Goal: Contribute content: Add original content to the website for others to see

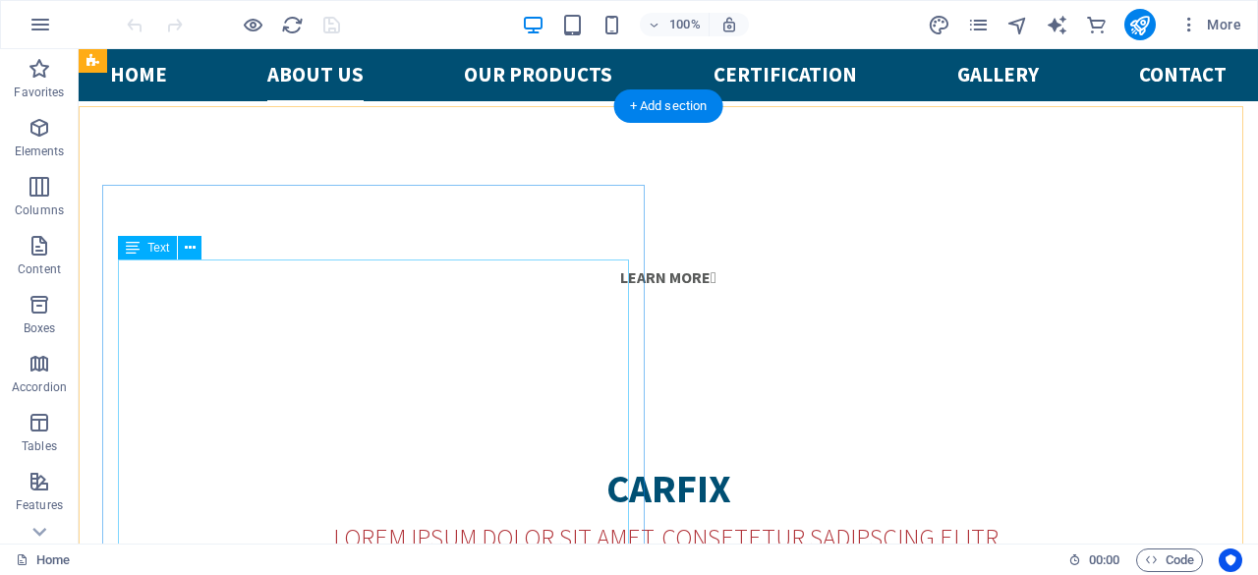
scroll to position [1277, 0]
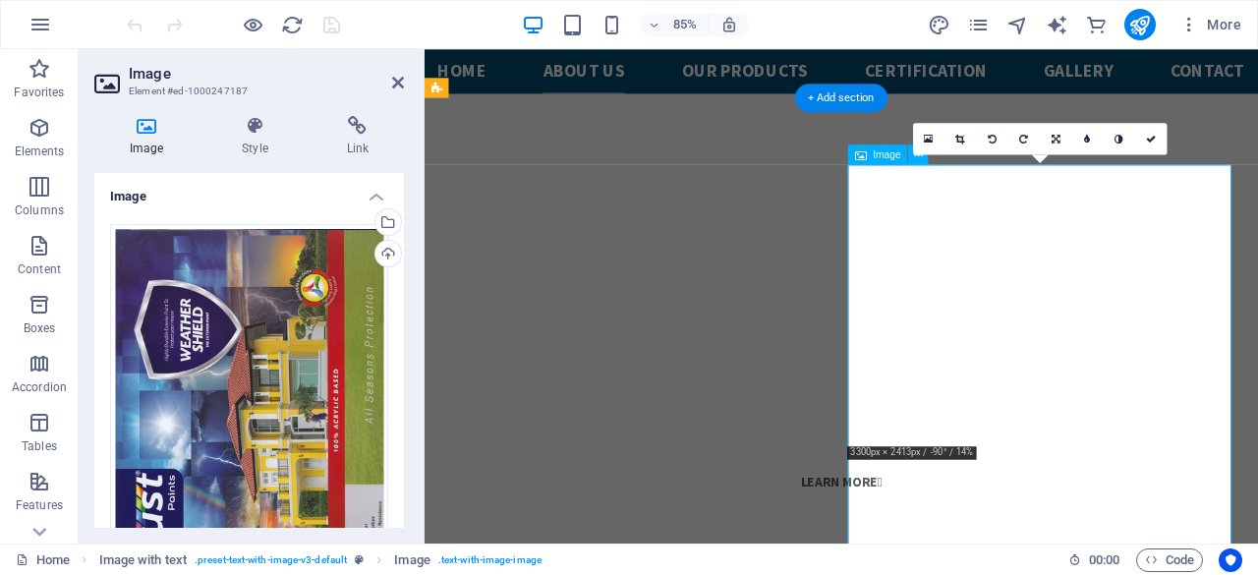
scroll to position [1405, 0]
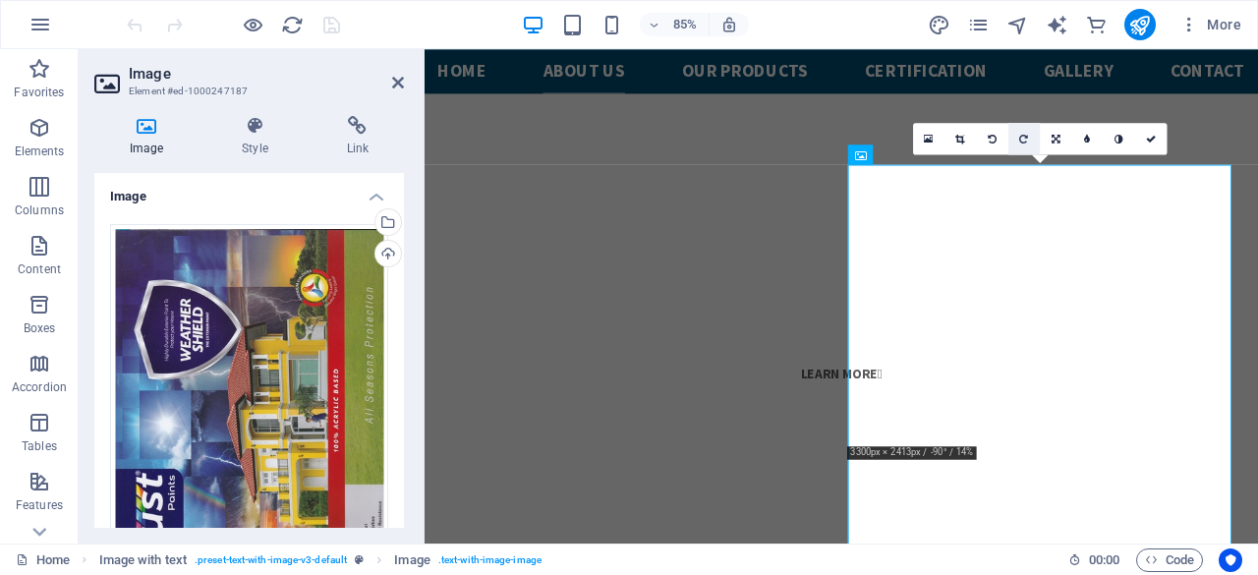
click at [1025, 139] on icon at bounding box center [1024, 139] width 9 height 10
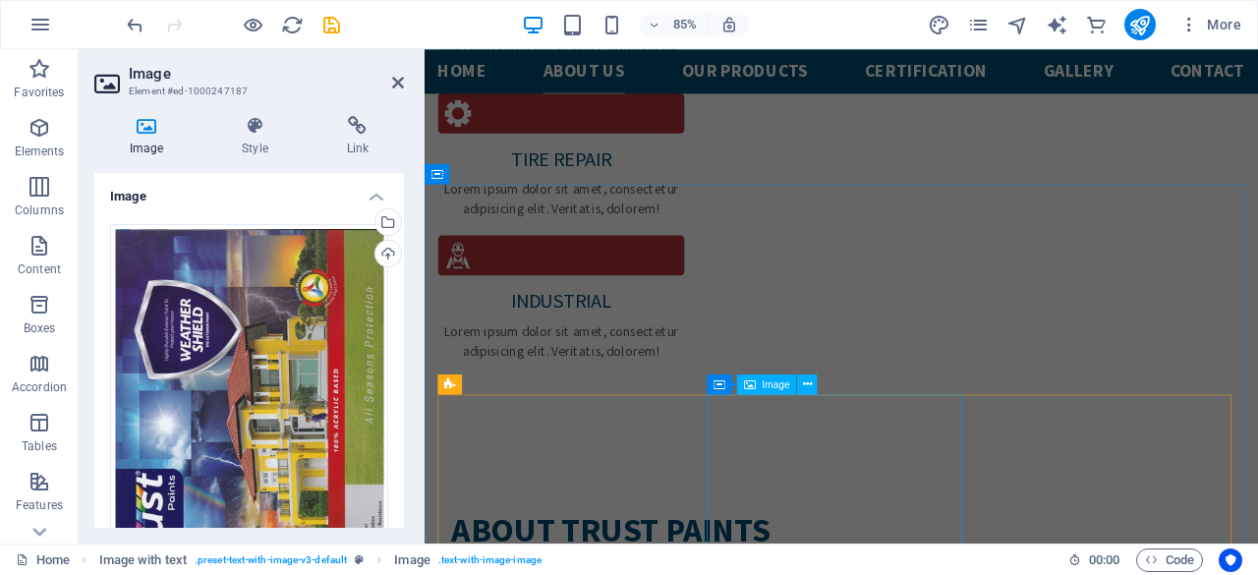
scroll to position [2780, 0]
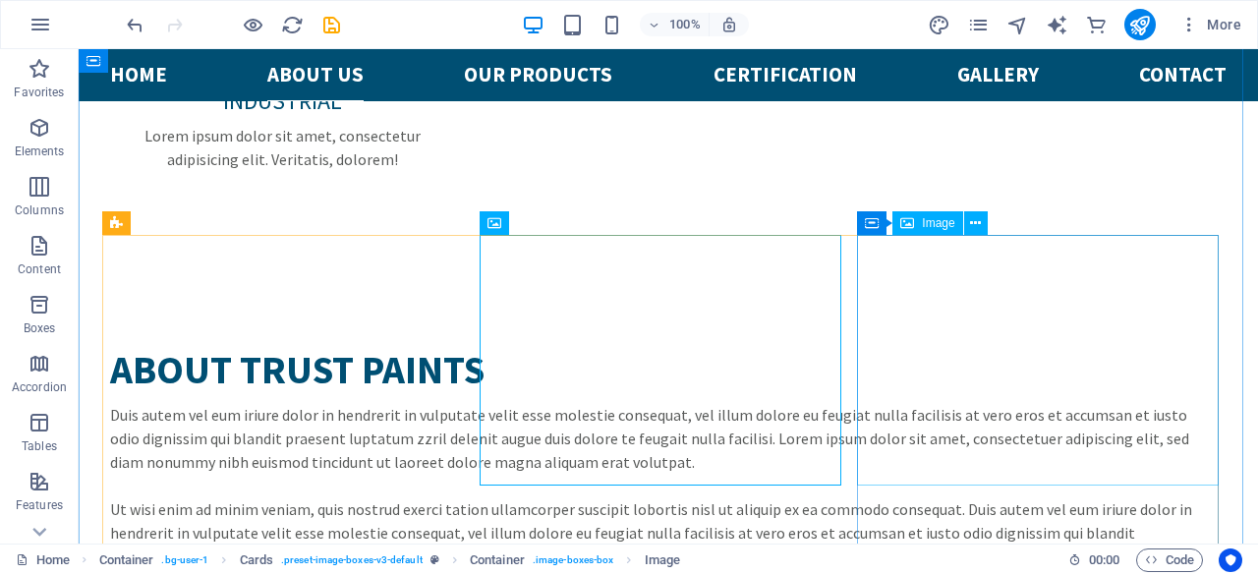
scroll to position [2582, 0]
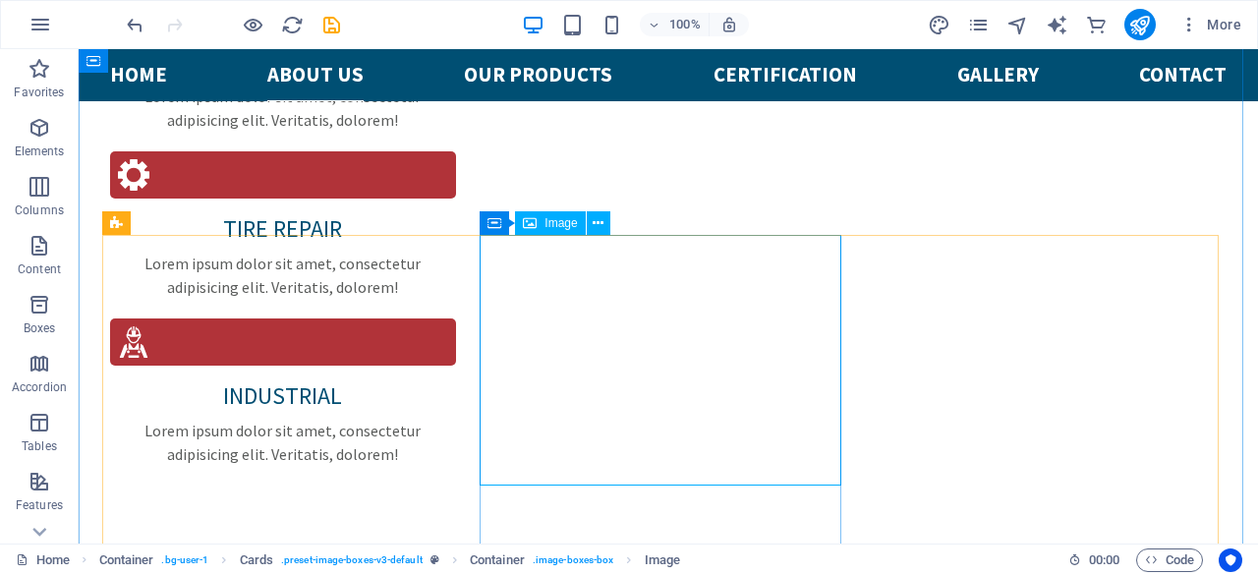
select select "%"
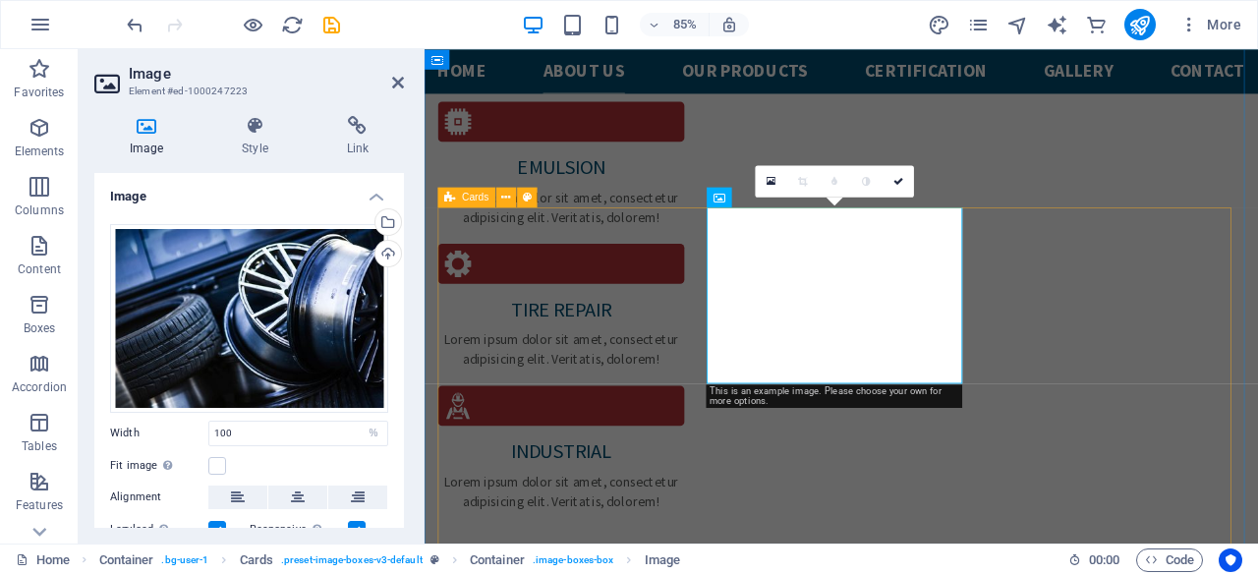
scroll to position [2780, 0]
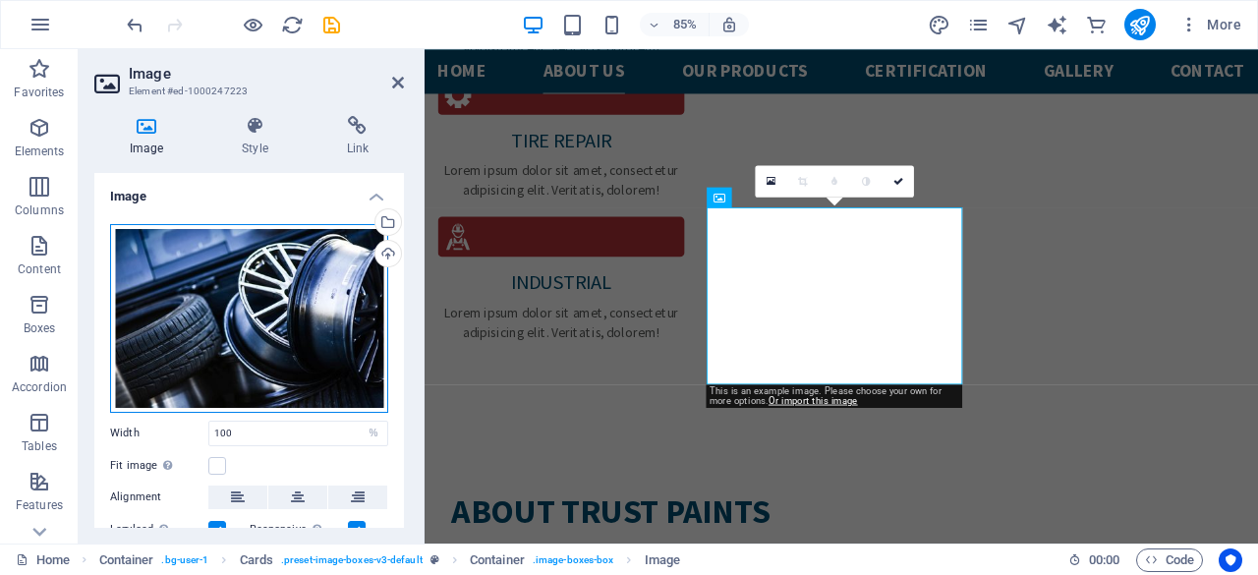
click at [236, 317] on div "Drag files here, click to choose files or select files from Files or our free s…" at bounding box center [249, 318] width 278 height 189
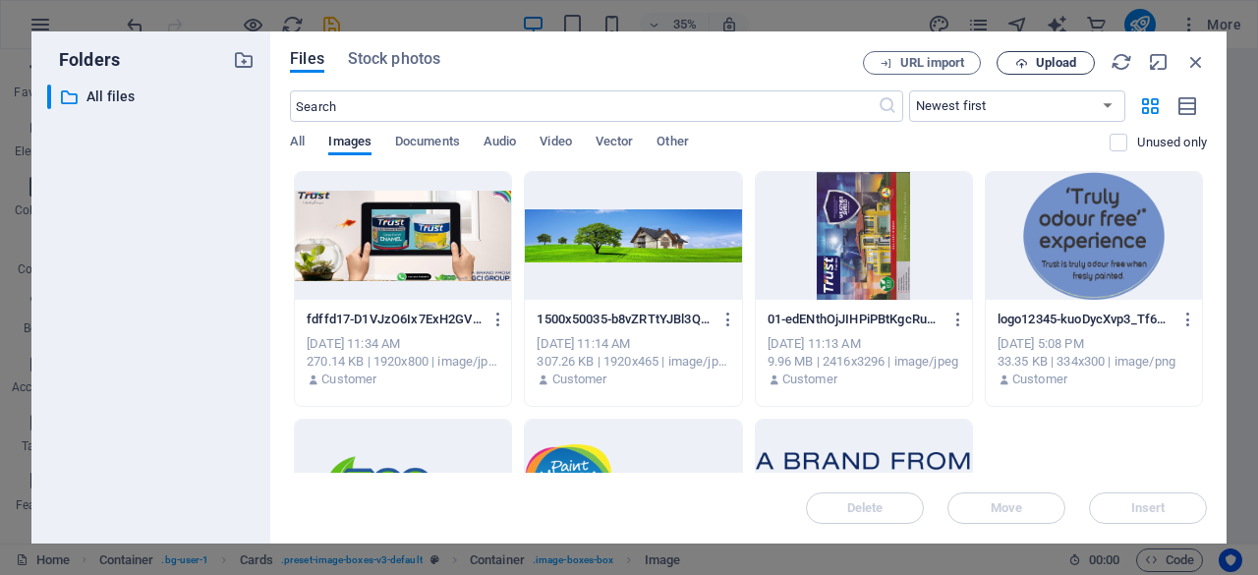
click at [1078, 64] on span "Upload" at bounding box center [1045, 63] width 81 height 13
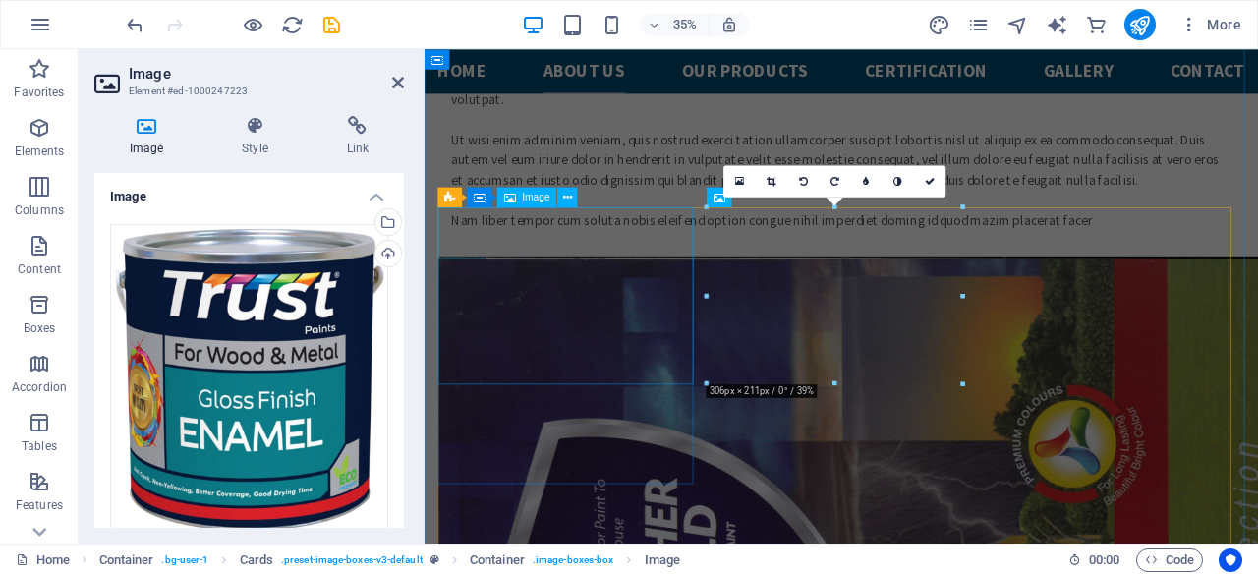
scroll to position [2881, 0]
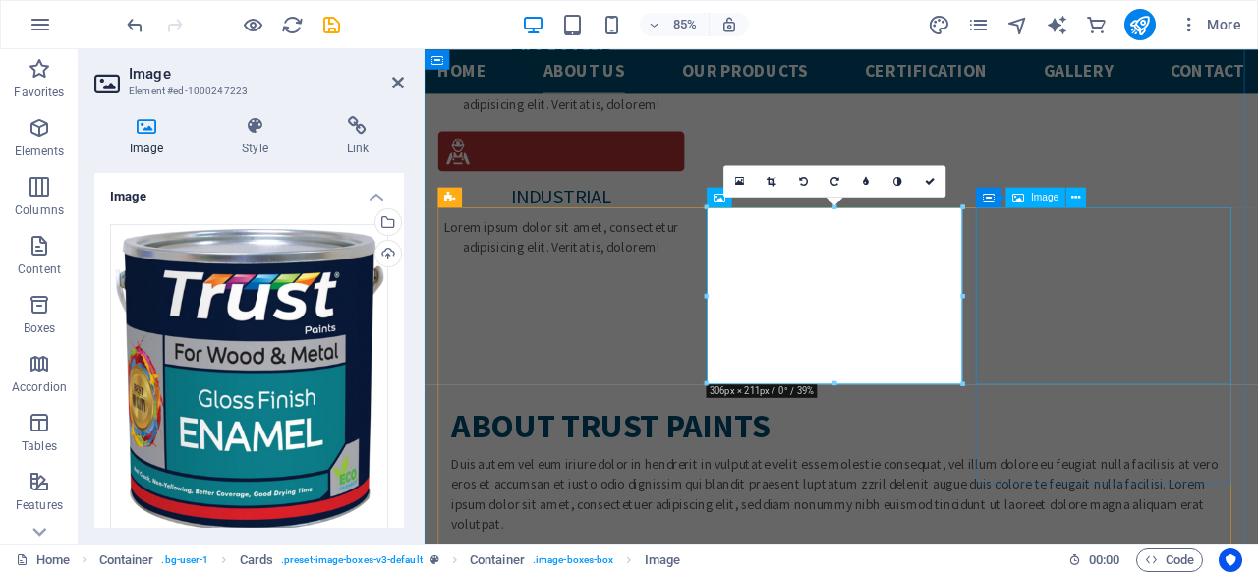
select select "%"
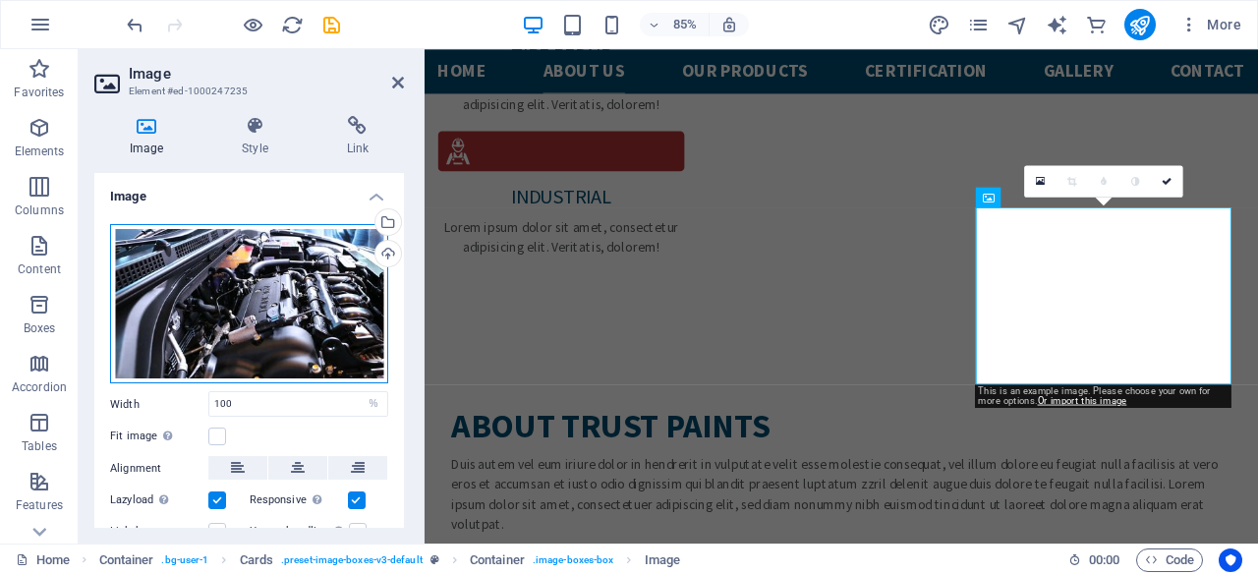
click at [298, 318] on div "Drag files here, click to choose files or select files from Files or our free s…" at bounding box center [249, 304] width 278 height 160
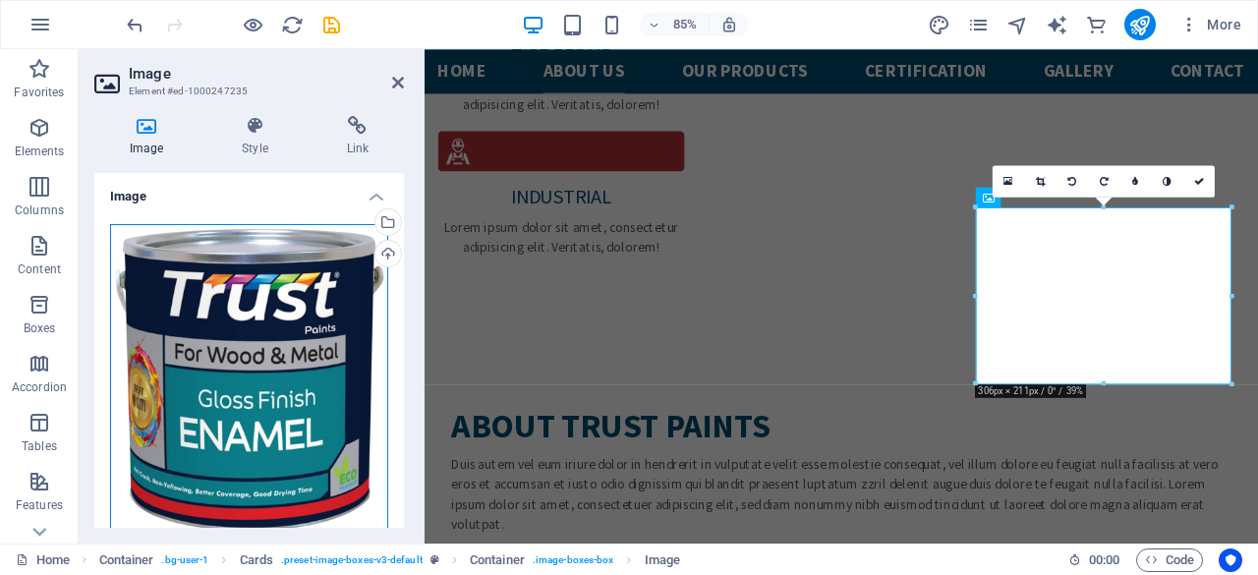
click at [289, 347] on div "Drag files here, click to choose files or select files from Files or our free s…" at bounding box center [249, 380] width 278 height 312
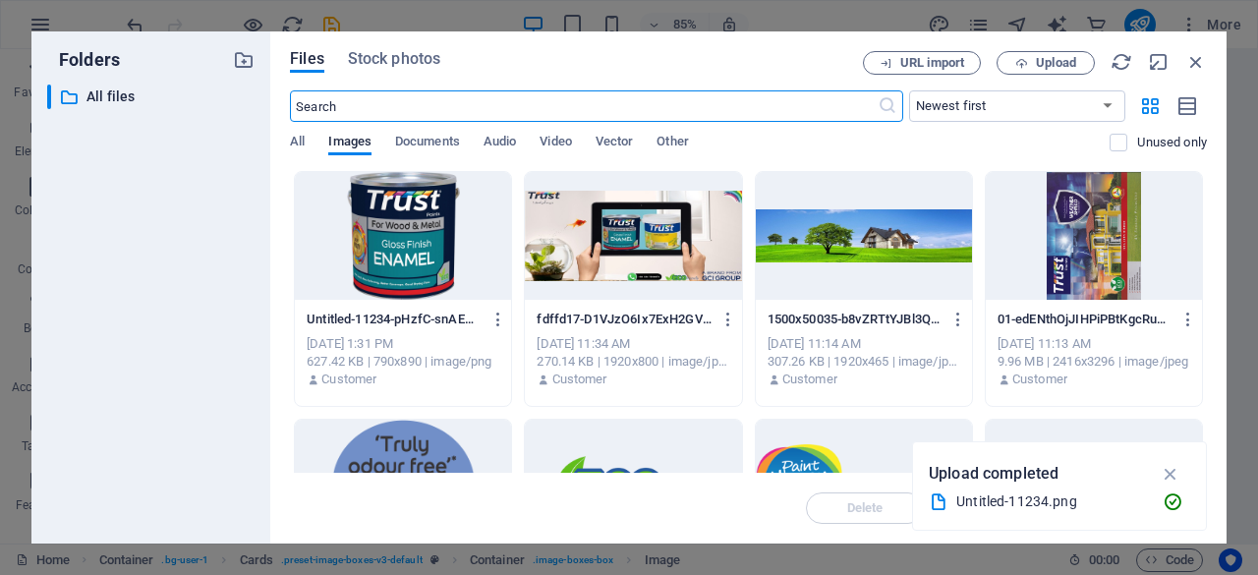
scroll to position [3381, 0]
click at [1039, 64] on span "Upload" at bounding box center [1055, 63] width 40 height 12
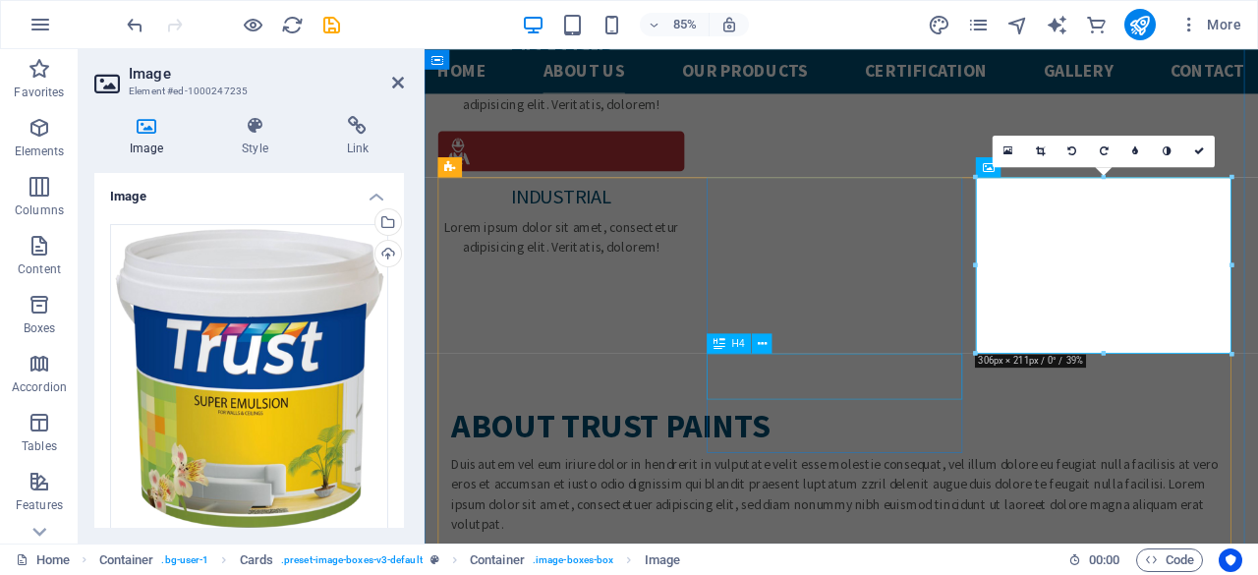
scroll to position [2979, 0]
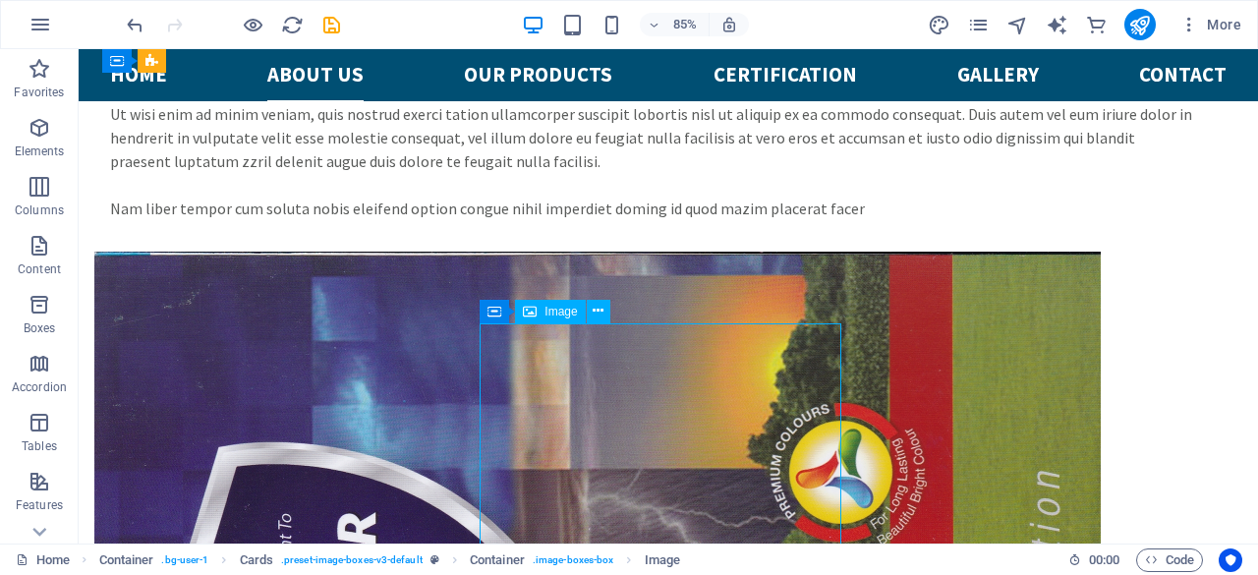
scroll to position [3149, 0]
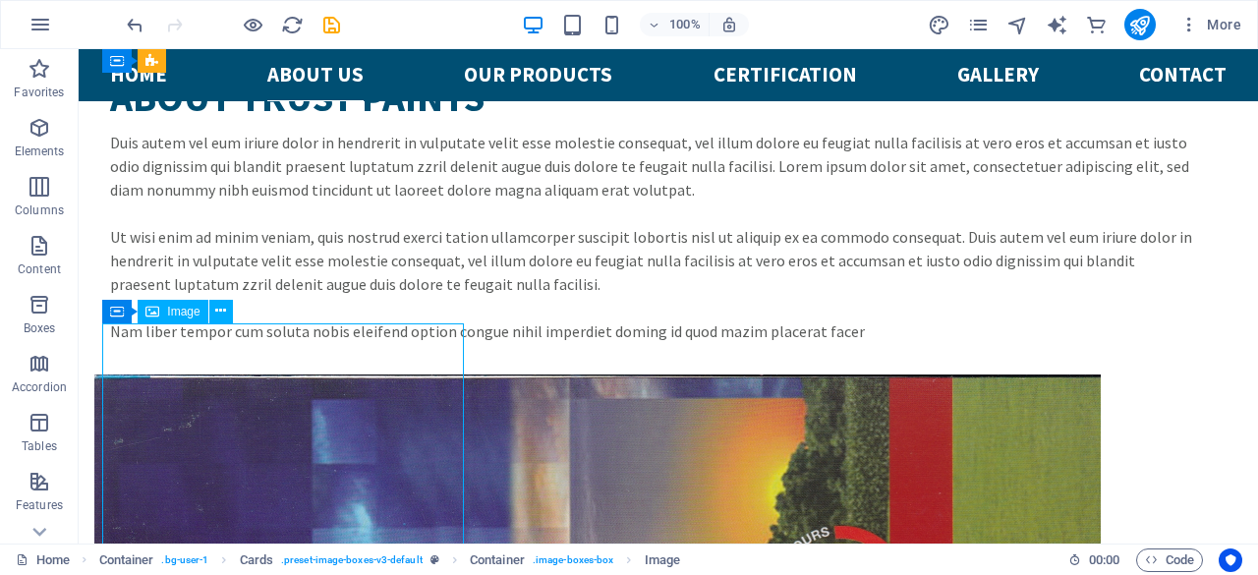
select select "%"
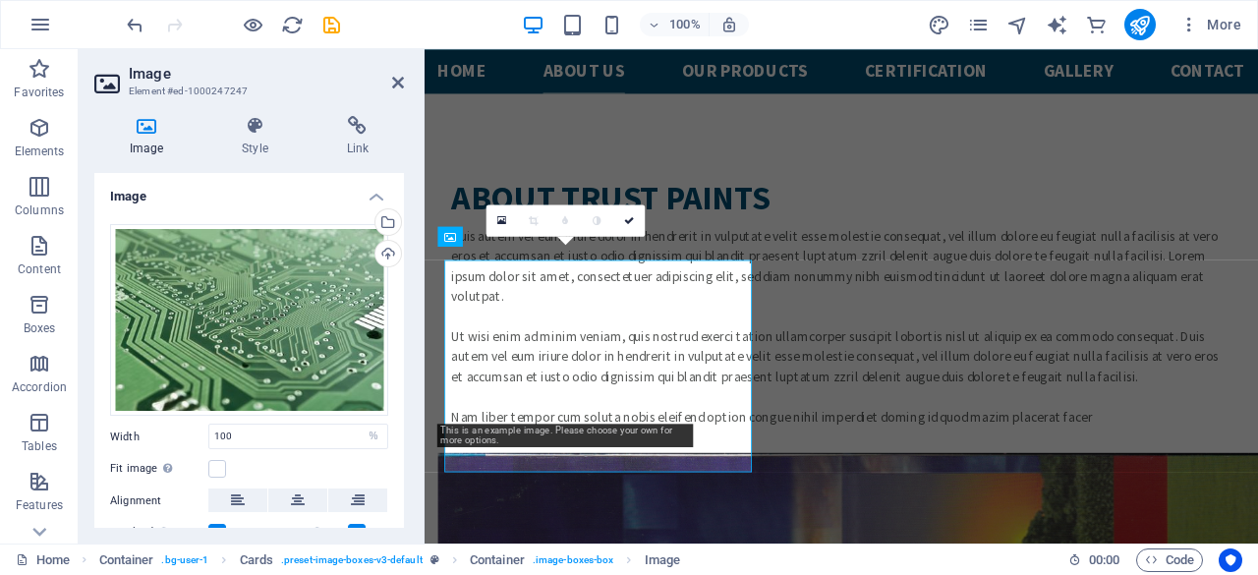
scroll to position [3175, 0]
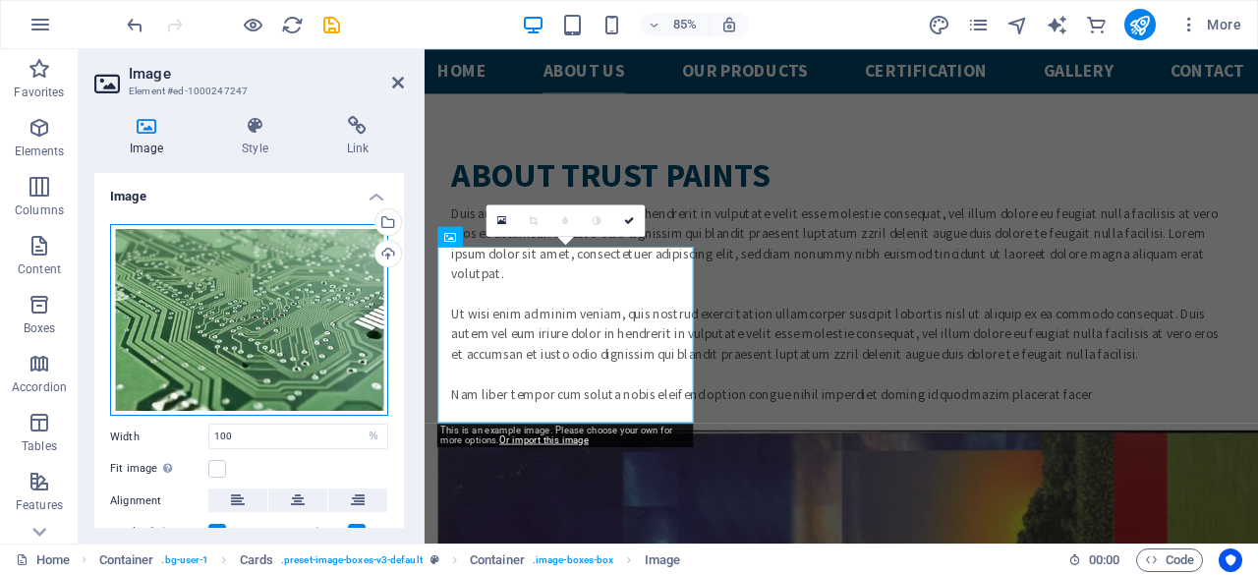
click at [254, 351] on div "Drag files here, click to choose files or select files from Files or our free s…" at bounding box center [249, 320] width 278 height 193
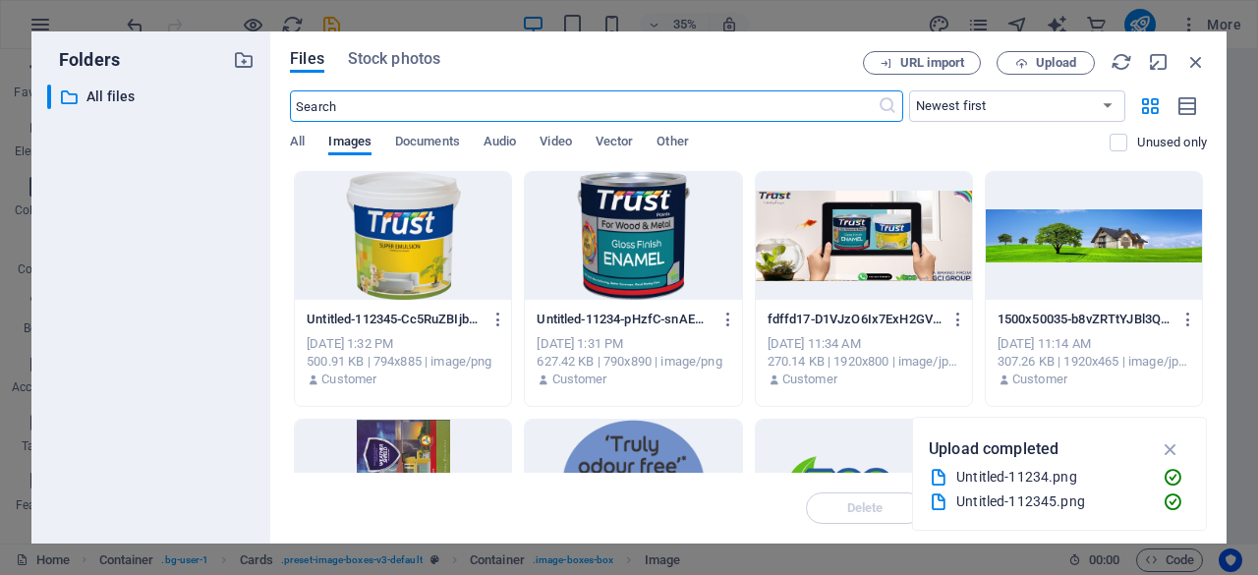
scroll to position [3675, 0]
click at [1051, 67] on span "Upload" at bounding box center [1055, 63] width 40 height 12
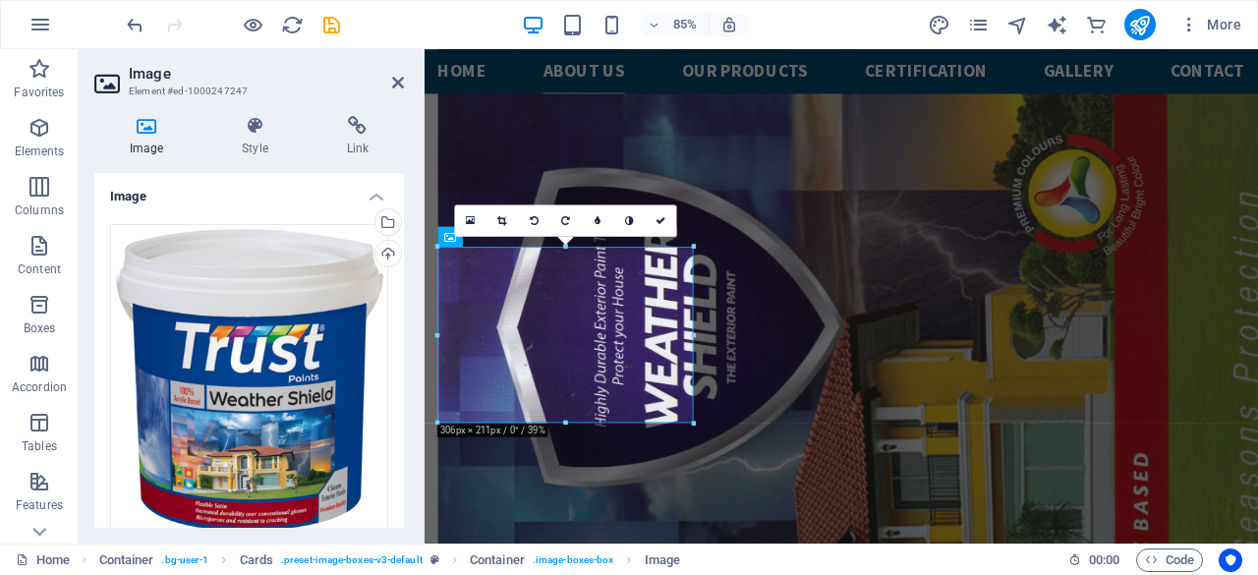
scroll to position [3175, 0]
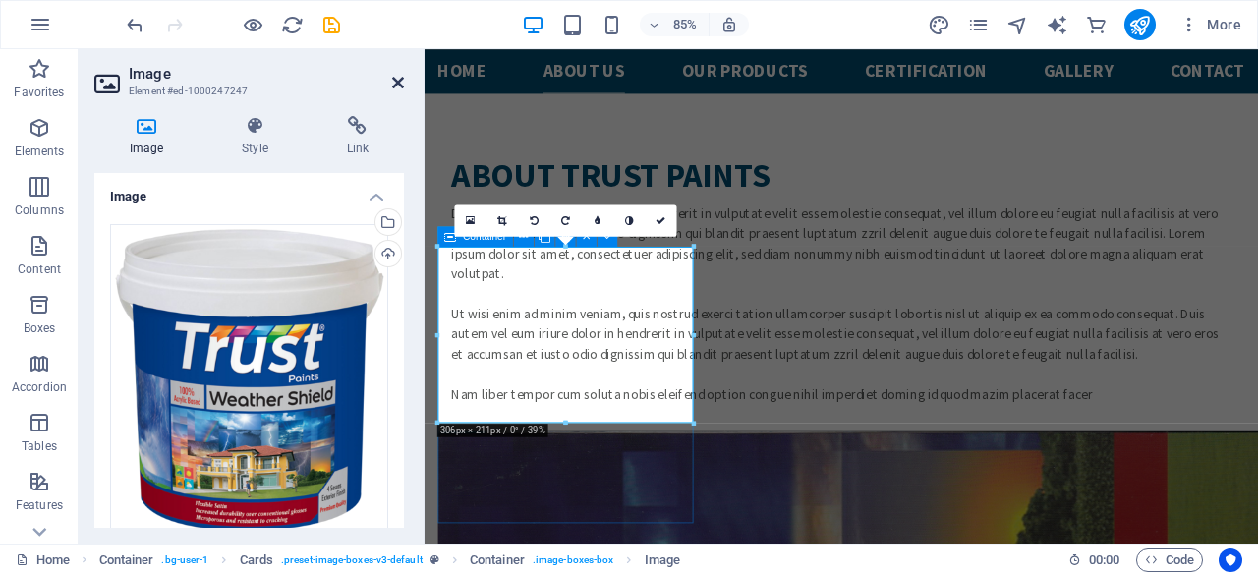
click at [401, 82] on icon at bounding box center [398, 83] width 12 height 16
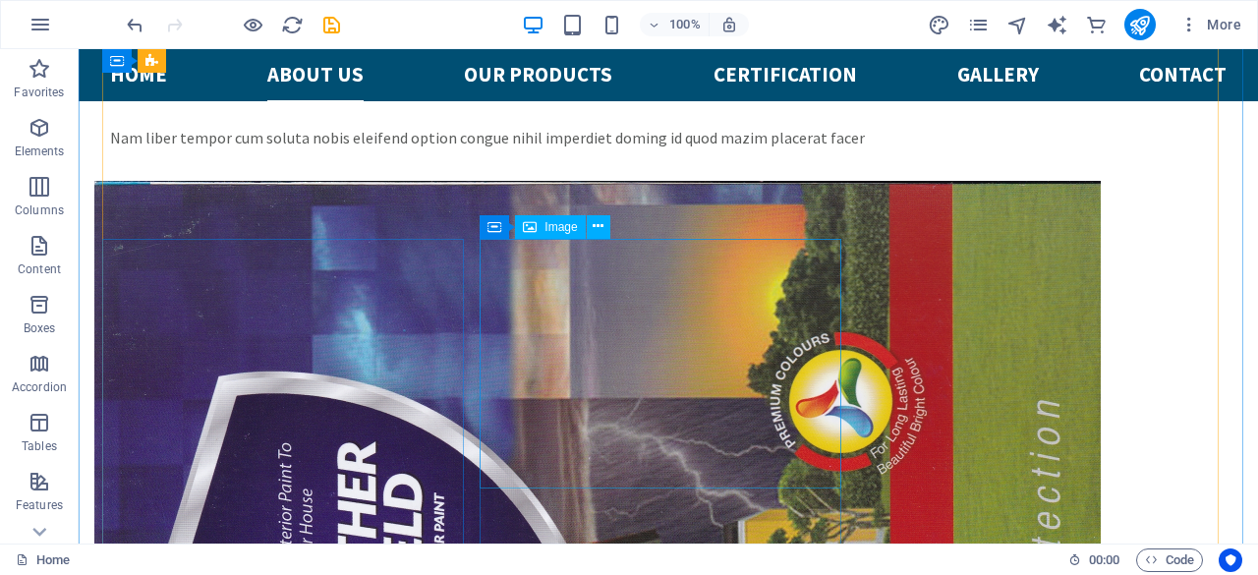
scroll to position [3247, 0]
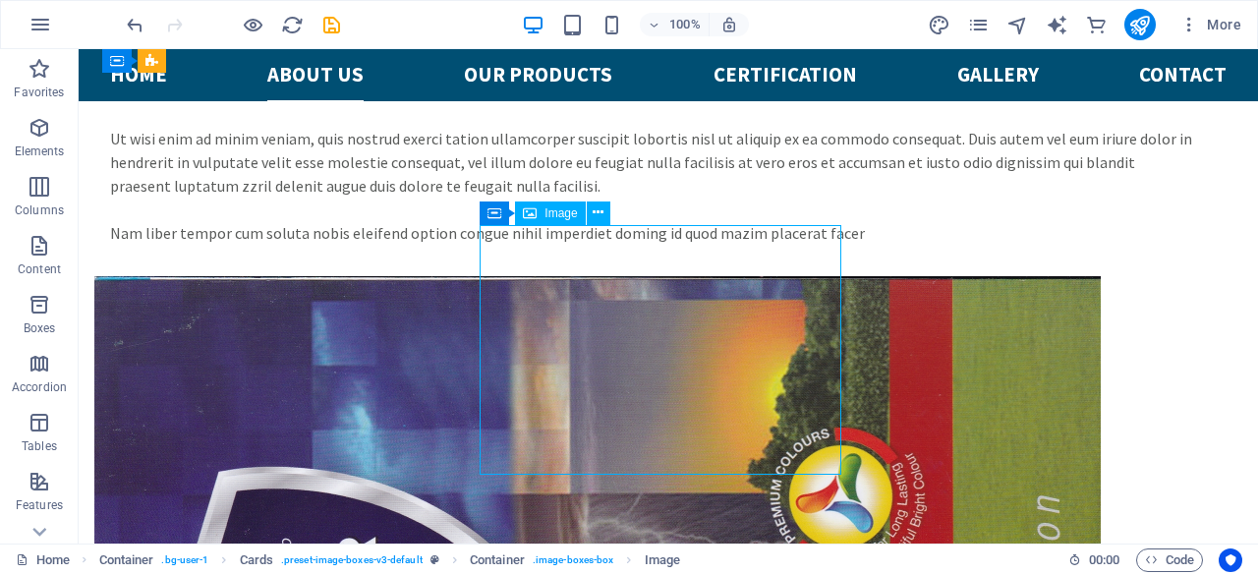
select select "%"
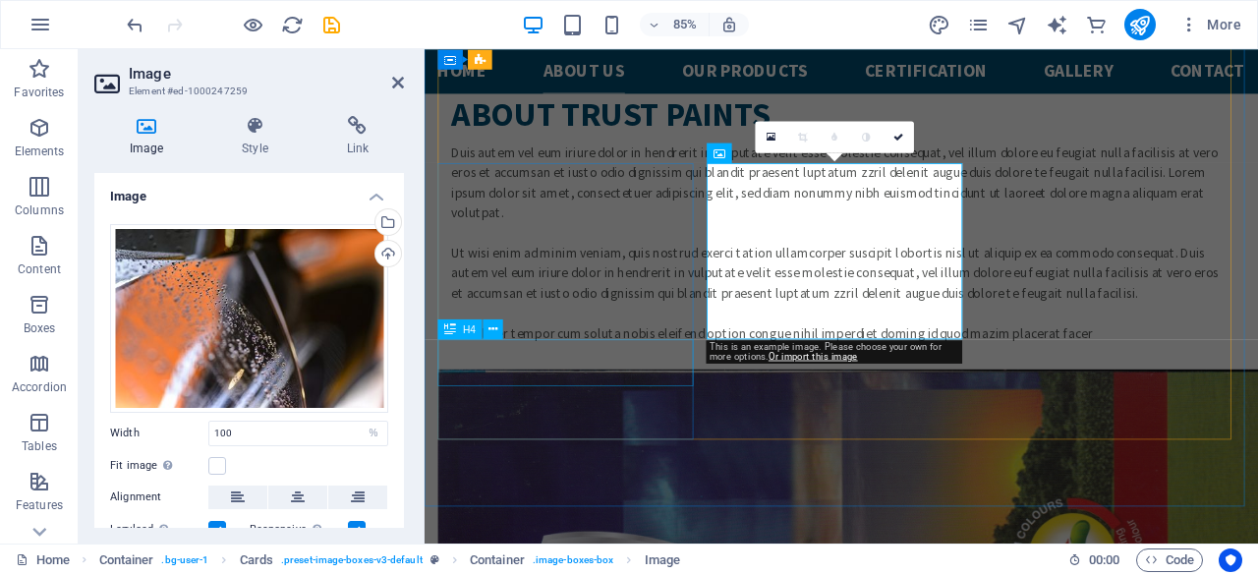
scroll to position [3273, 0]
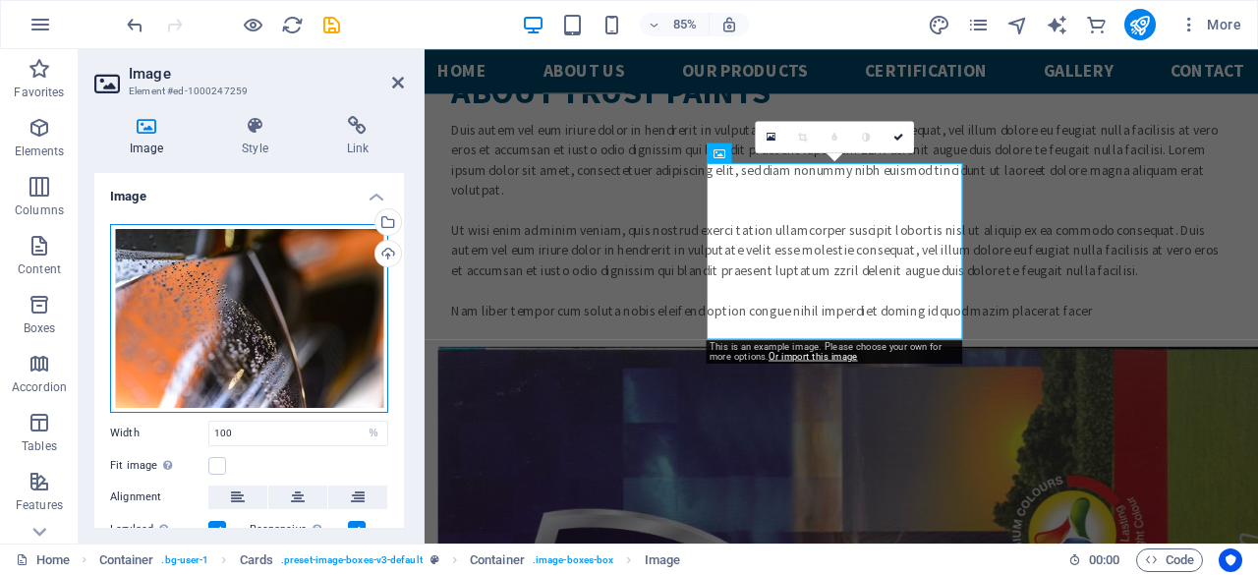
click at [305, 253] on div "Drag files here, click to choose files or select files from Files or our free s…" at bounding box center [249, 318] width 278 height 189
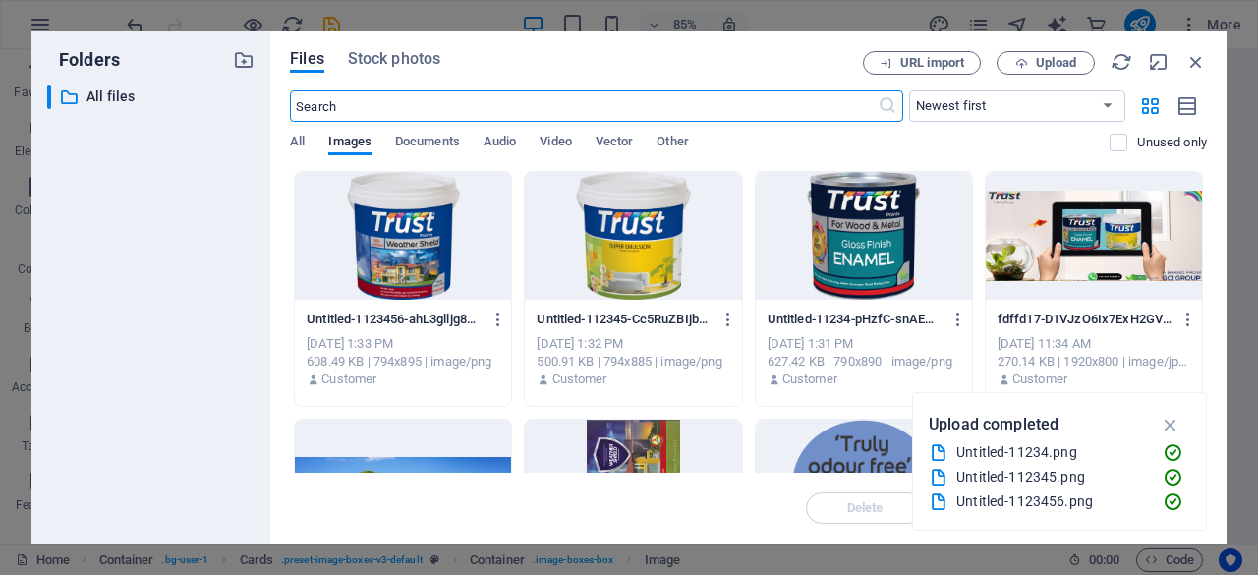
scroll to position [3774, 0]
click at [1052, 68] on span "Upload" at bounding box center [1055, 63] width 40 height 12
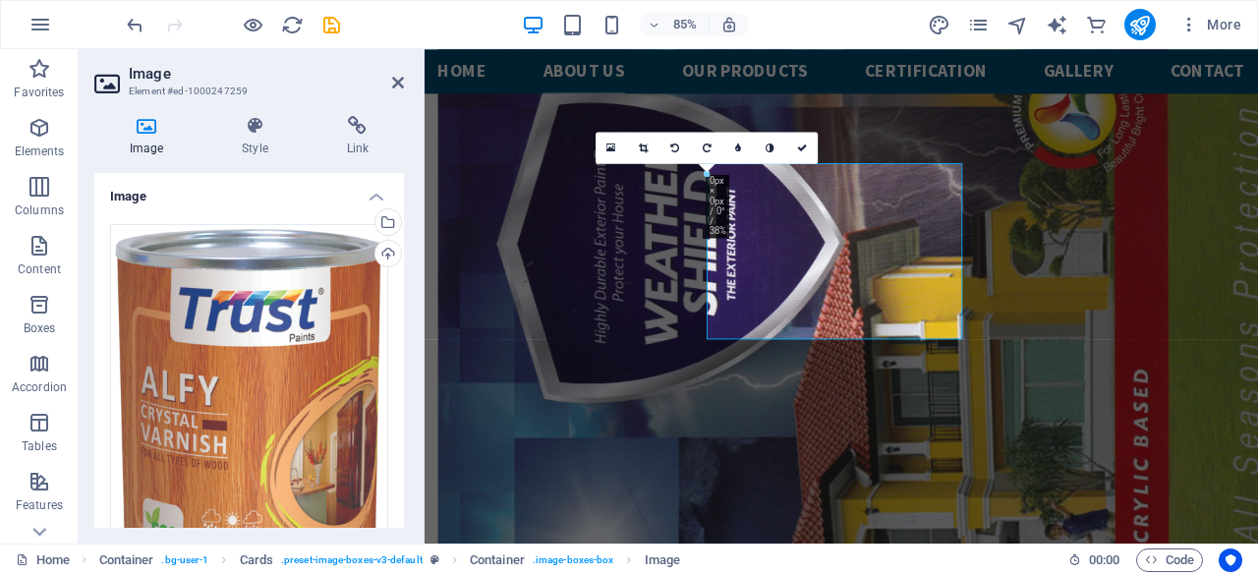
scroll to position [3273, 0]
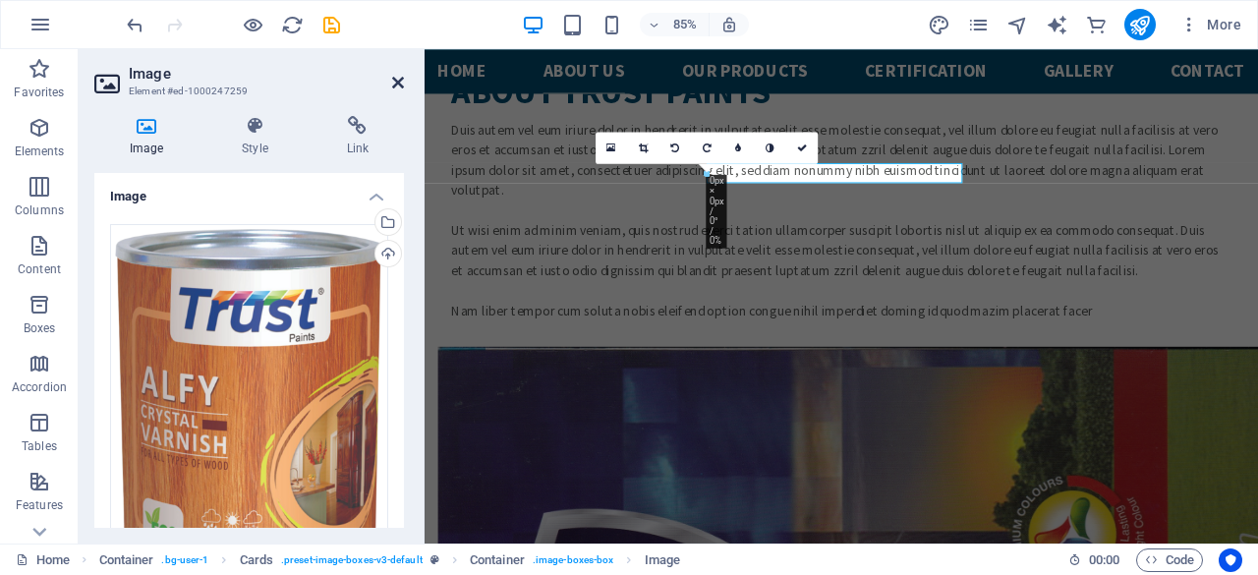
click at [399, 84] on icon at bounding box center [398, 83] width 12 height 16
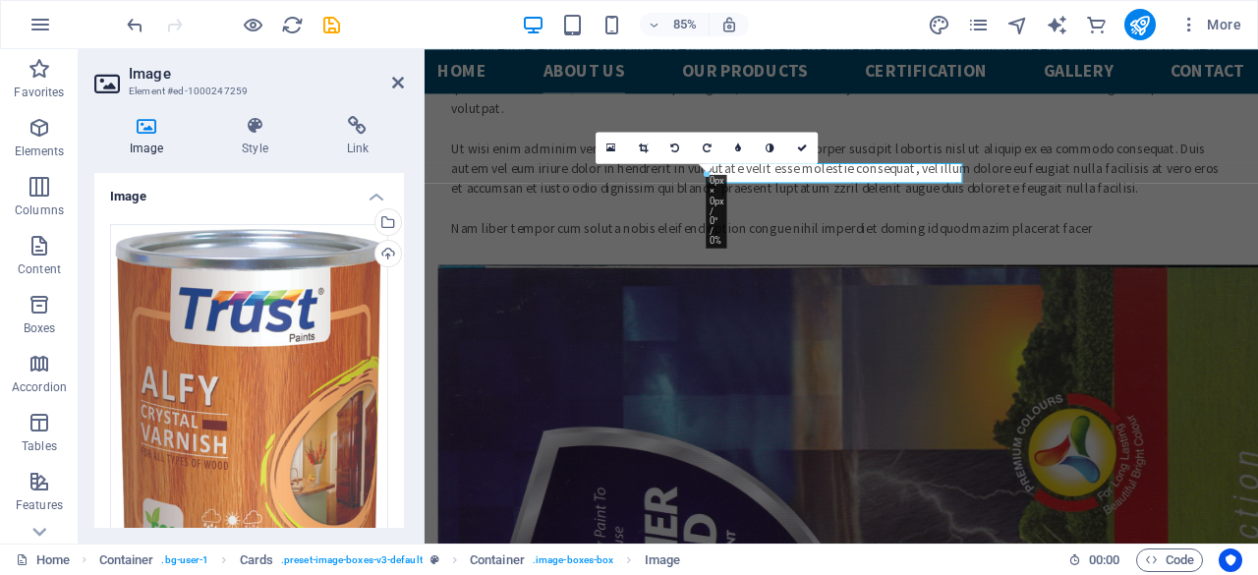
scroll to position [3247, 0]
